Goal: Navigation & Orientation: Find specific page/section

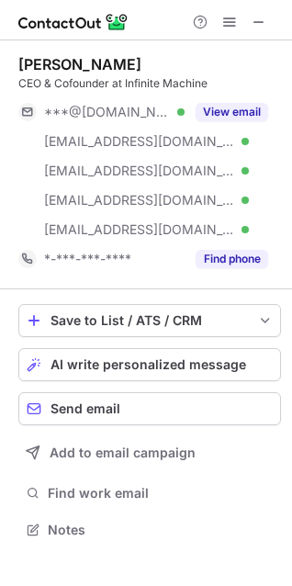
scroll to position [518, 292]
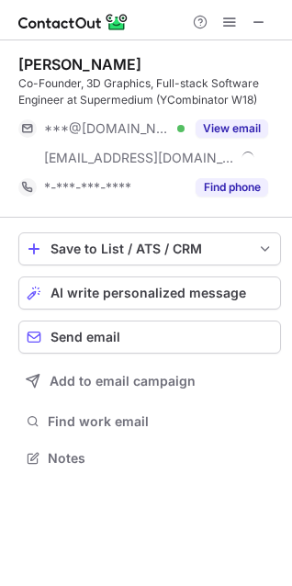
scroll to position [446, 292]
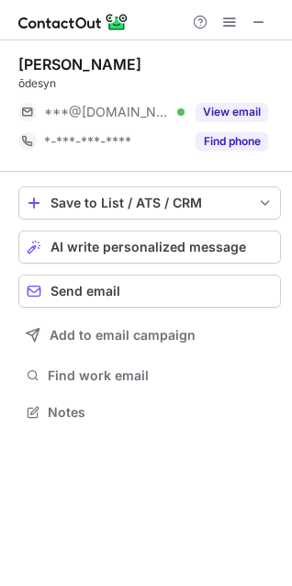
scroll to position [400, 292]
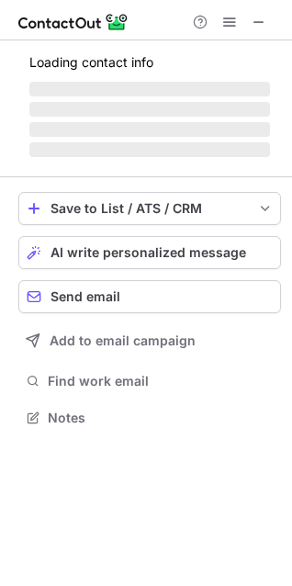
scroll to position [400, 292]
